Goal: Task Accomplishment & Management: Use online tool/utility

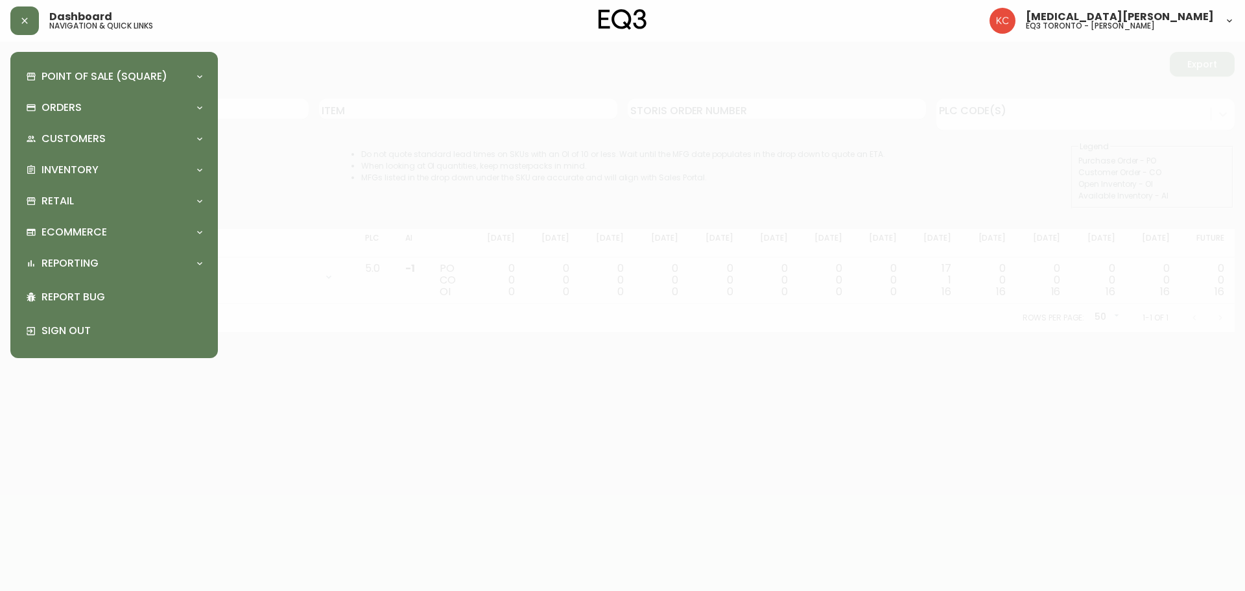
click at [478, 87] on div at bounding box center [622, 295] width 1245 height 591
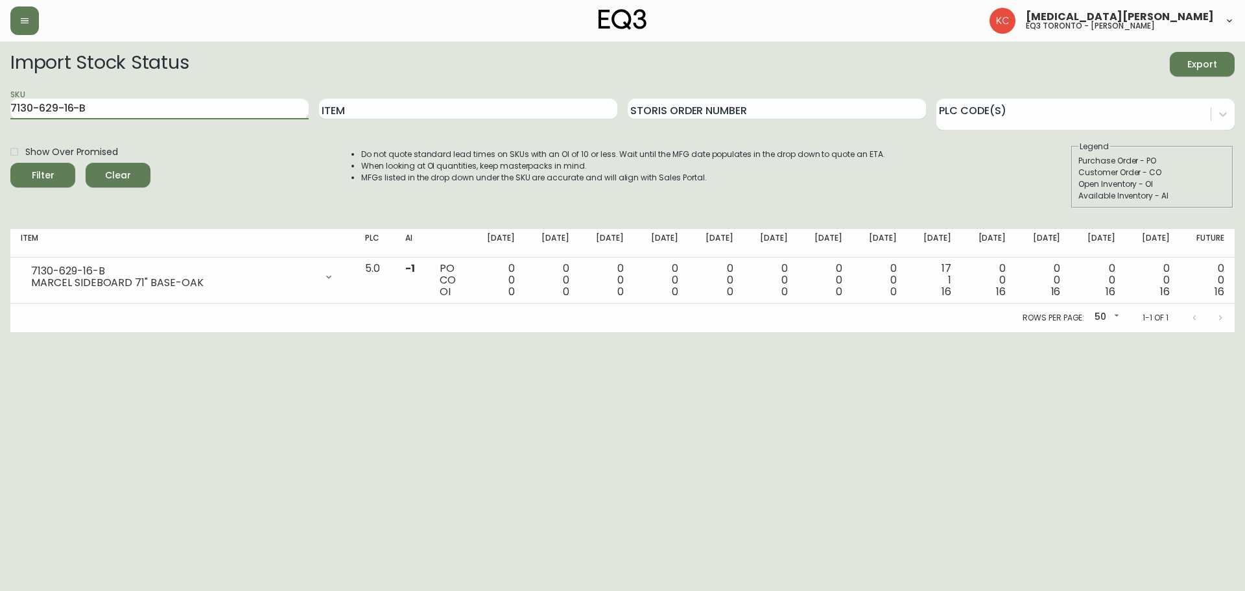
drag, startPoint x: 191, startPoint y: 111, endPoint x: 0, endPoint y: 106, distance: 190.7
click at [0, 106] on main "Import Stock Status Export SKU 7130-629-16-B Item Storis Order Number PLC Code(…" at bounding box center [622, 186] width 1245 height 290
paste input "437-13"
click at [10, 163] on button "Filter" at bounding box center [42, 175] width 65 height 25
drag, startPoint x: 0, startPoint y: 93, endPoint x: 81, endPoint y: 23, distance: 107.1
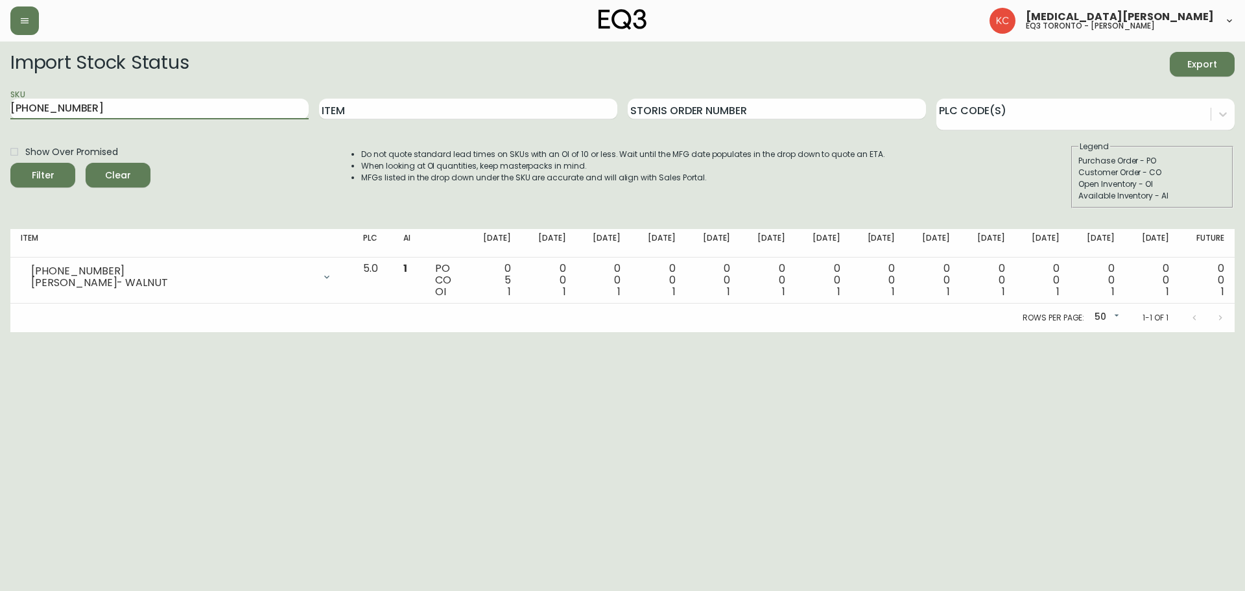
click at [0, 88] on main "Import Stock Status Export SKU [PHONE_NUMBER] Item Storis Order Number PLC Code…" at bounding box center [622, 186] width 1245 height 290
paste input "7"
type input "[PHONE_NUMBER]"
click at [10, 163] on button "Filter" at bounding box center [42, 175] width 65 height 25
click at [875, 332] on html "[MEDICAL_DATA][PERSON_NAME] eq3 toronto - [PERSON_NAME] Import Stock Status Exp…" at bounding box center [622, 166] width 1245 height 332
